Goal: Information Seeking & Learning: Learn about a topic

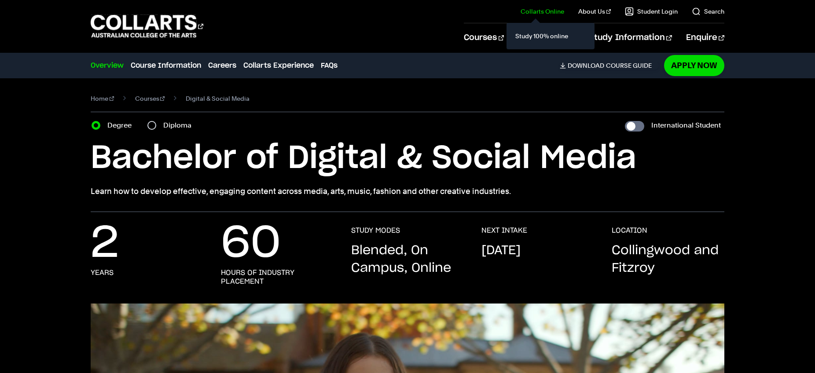
click at [548, 14] on link "Collarts Online" at bounding box center [543, 11] width 44 height 9
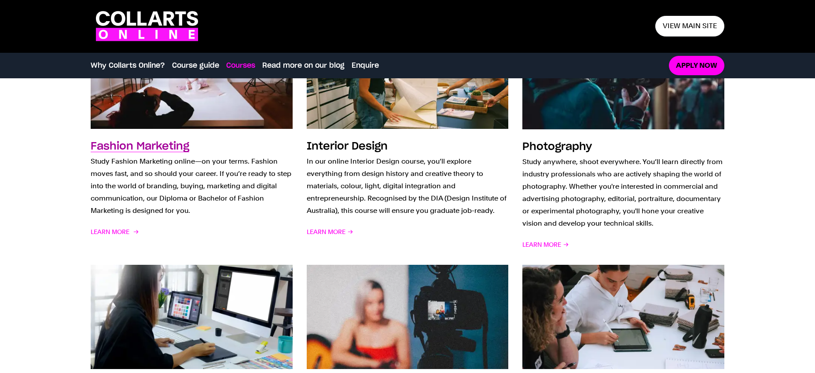
scroll to position [607, 0]
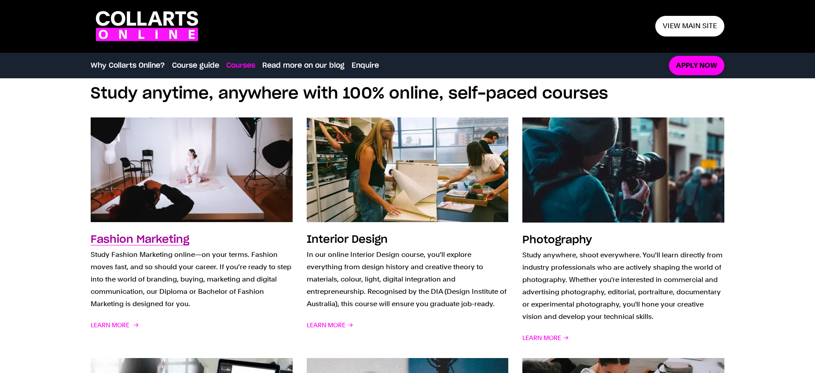
click at [150, 238] on h3 "Fashion Marketing" at bounding box center [140, 240] width 99 height 11
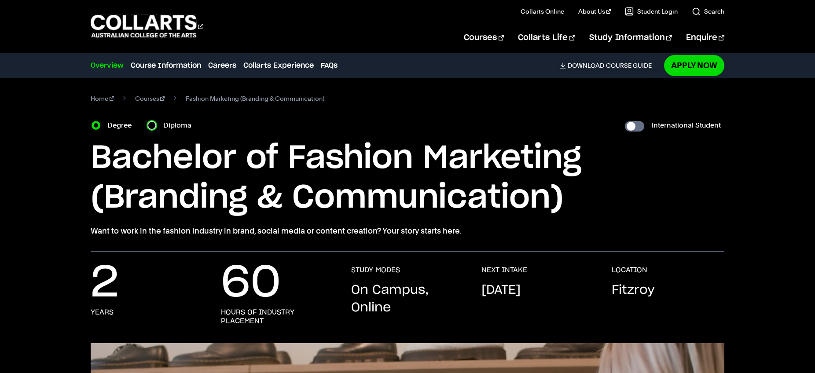
click at [154, 123] on input "Diploma" at bounding box center [151, 125] width 9 height 9
radio input "true"
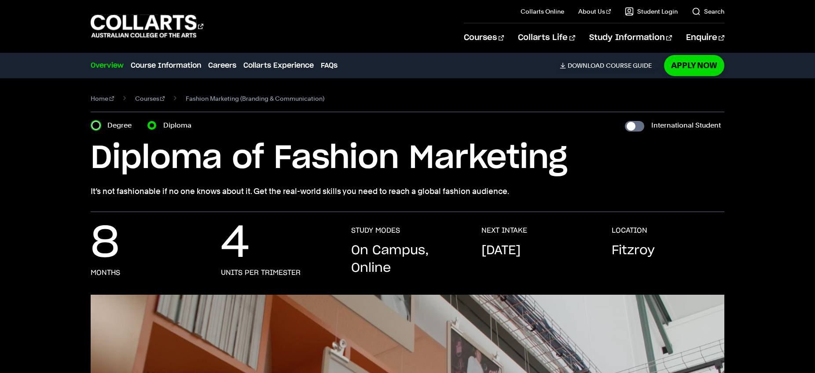
click at [94, 126] on input "Degree" at bounding box center [96, 125] width 9 height 9
radio input "true"
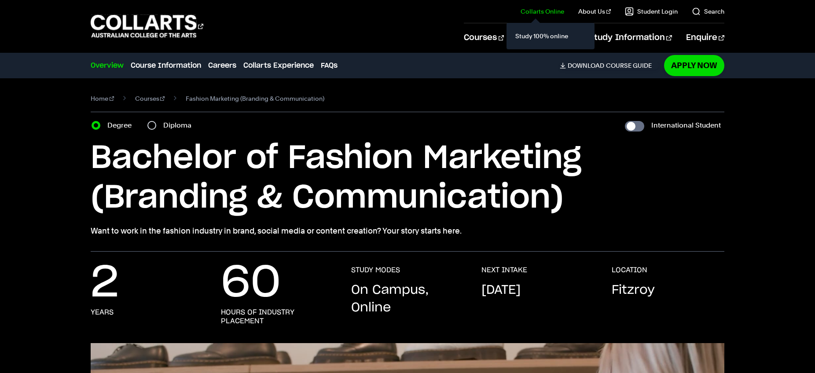
click at [562, 14] on link "Collarts Online" at bounding box center [543, 11] width 44 height 9
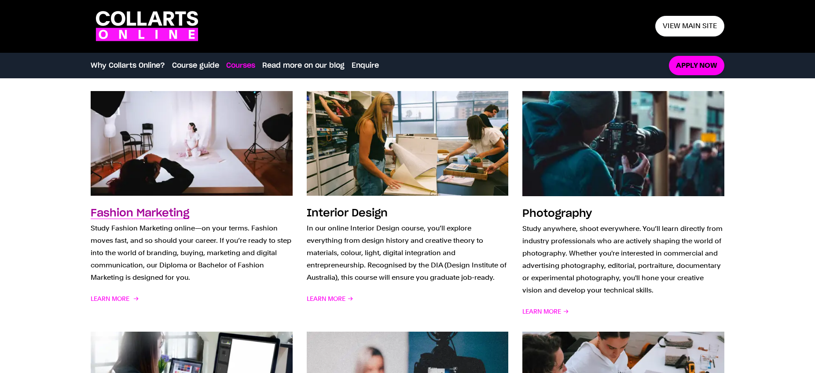
scroll to position [631, 0]
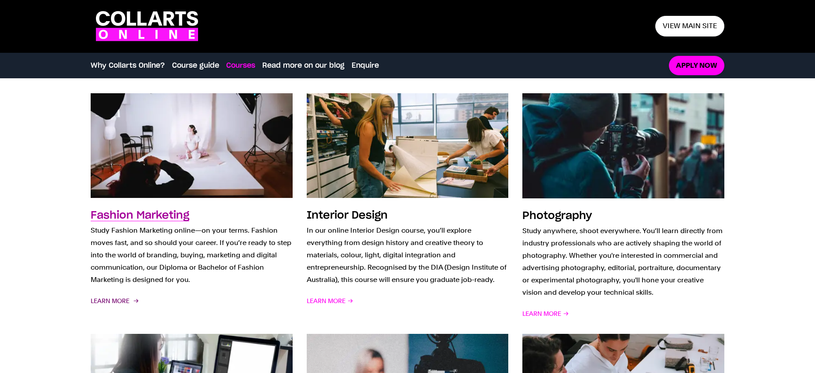
click at [110, 302] on span "Learn More" at bounding box center [114, 301] width 47 height 12
click at [136, 214] on h3 "Fashion Marketing" at bounding box center [140, 215] width 99 height 11
